Goal: Find contact information: Find contact information

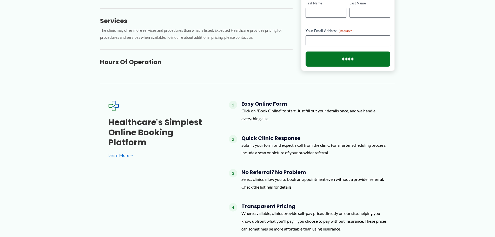
scroll to position [182, 0]
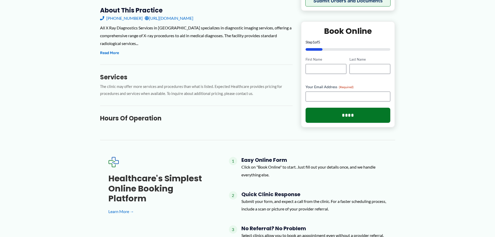
drag, startPoint x: 145, startPoint y: 112, endPoint x: 178, endPoint y: 117, distance: 33.4
click at [145, 114] on h3 "Hours of Operation" at bounding box center [196, 118] width 193 height 8
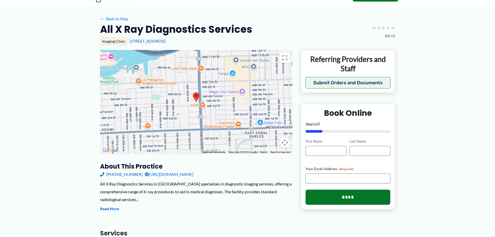
scroll to position [0, 0]
